Goal: Task Accomplishment & Management: Complete application form

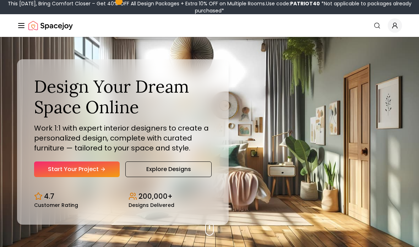
click at [78, 177] on link "Start Your Project" at bounding box center [77, 170] width 86 height 16
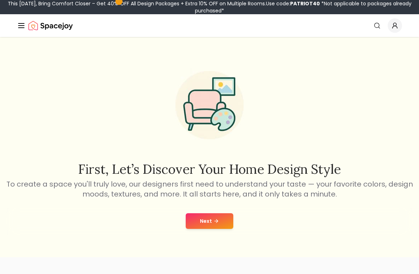
click at [205, 225] on button "Next" at bounding box center [210, 221] width 48 height 16
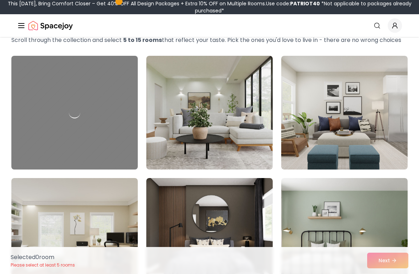
scroll to position [41, 0]
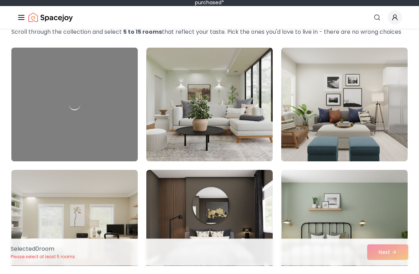
click at [193, 132] on img at bounding box center [209, 113] width 127 height 114
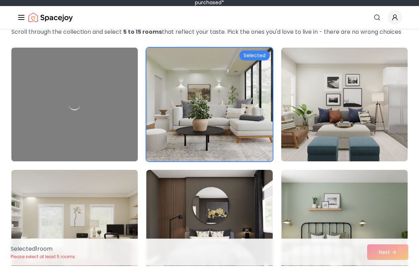
click at [367, 129] on img at bounding box center [344, 113] width 127 height 114
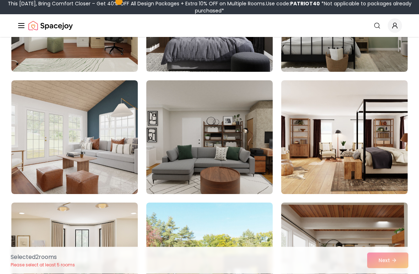
scroll to position [261, 0]
click at [376, 167] on img at bounding box center [344, 137] width 127 height 114
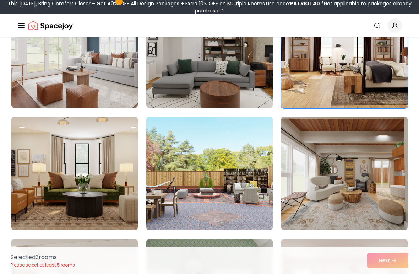
scroll to position [355, 0]
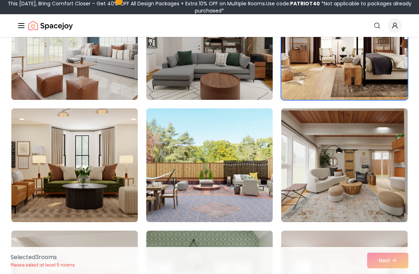
click at [340, 175] on img at bounding box center [344, 165] width 127 height 114
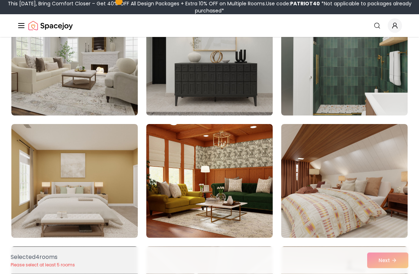
scroll to position [1684, 0]
click at [224, 229] on img at bounding box center [209, 181] width 127 height 114
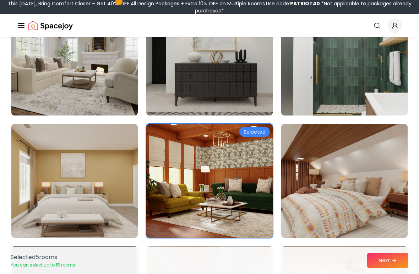
click at [236, 225] on img at bounding box center [209, 181] width 127 height 114
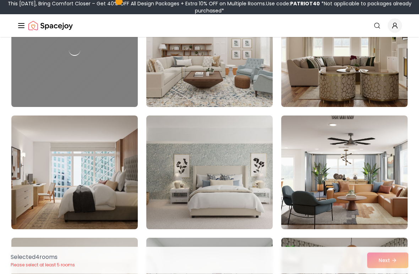
click at [383, 208] on img at bounding box center [344, 173] width 127 height 114
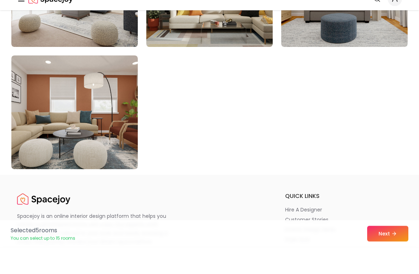
click at [390, 253] on button "Next" at bounding box center [387, 261] width 41 height 16
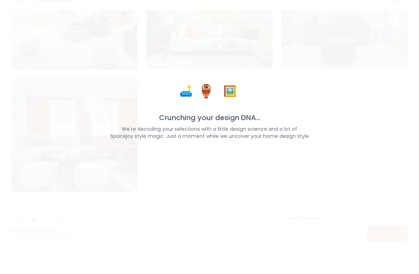
scroll to position [4049, 0]
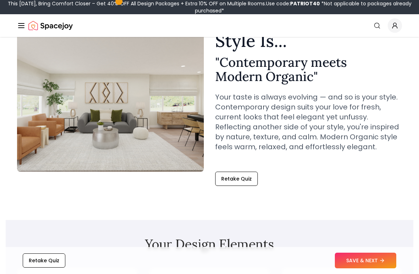
scroll to position [47, 0]
